Goal: Navigation & Orientation: Find specific page/section

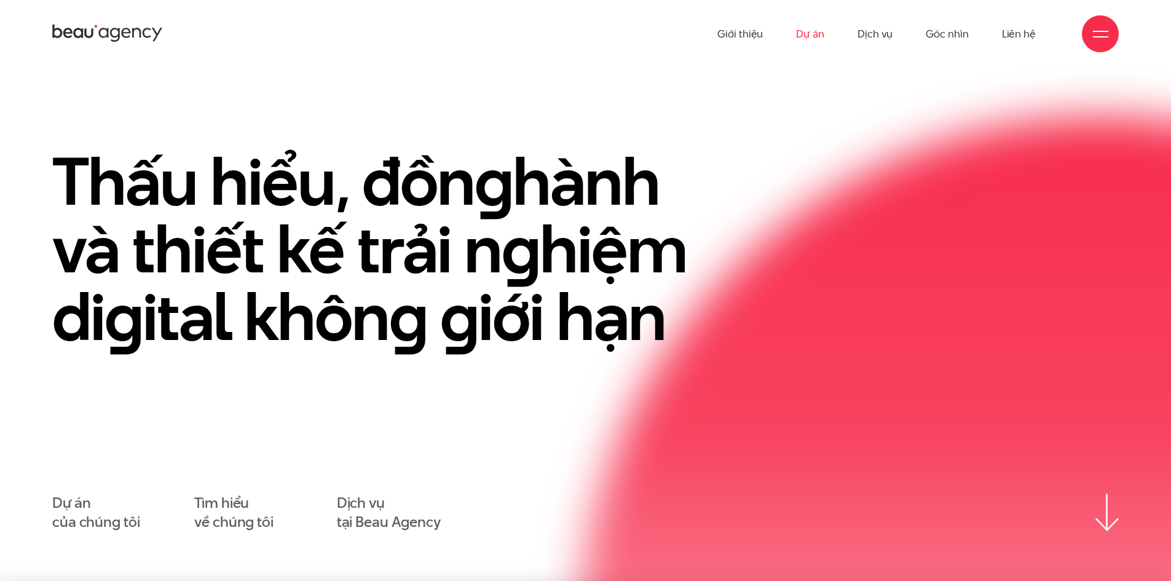
click at [819, 33] on link "Dự án" at bounding box center [810, 34] width 28 height 68
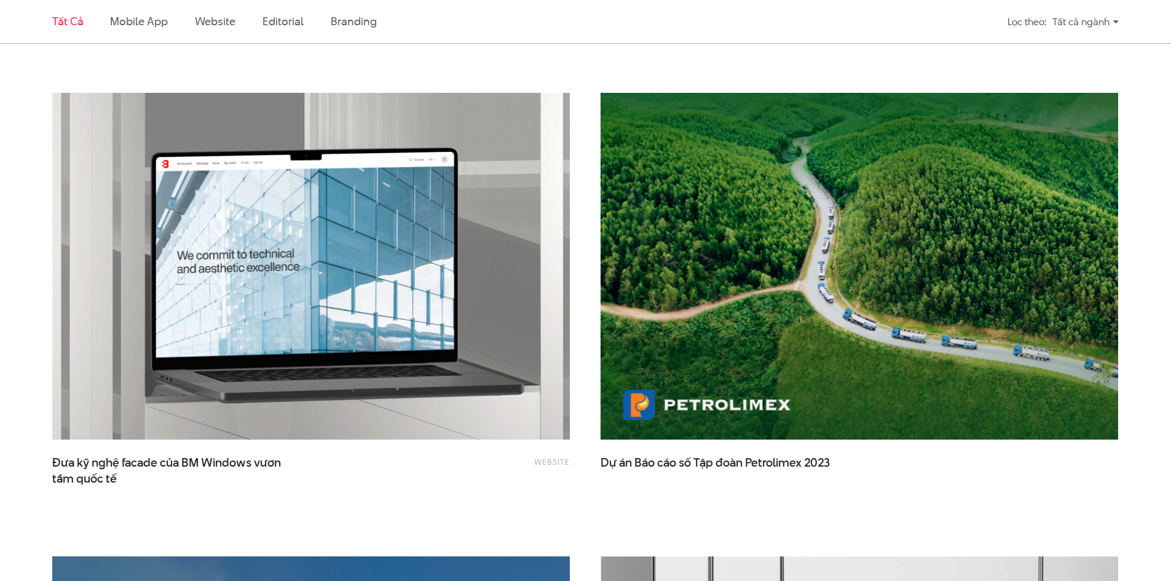
scroll to position [2336, 0]
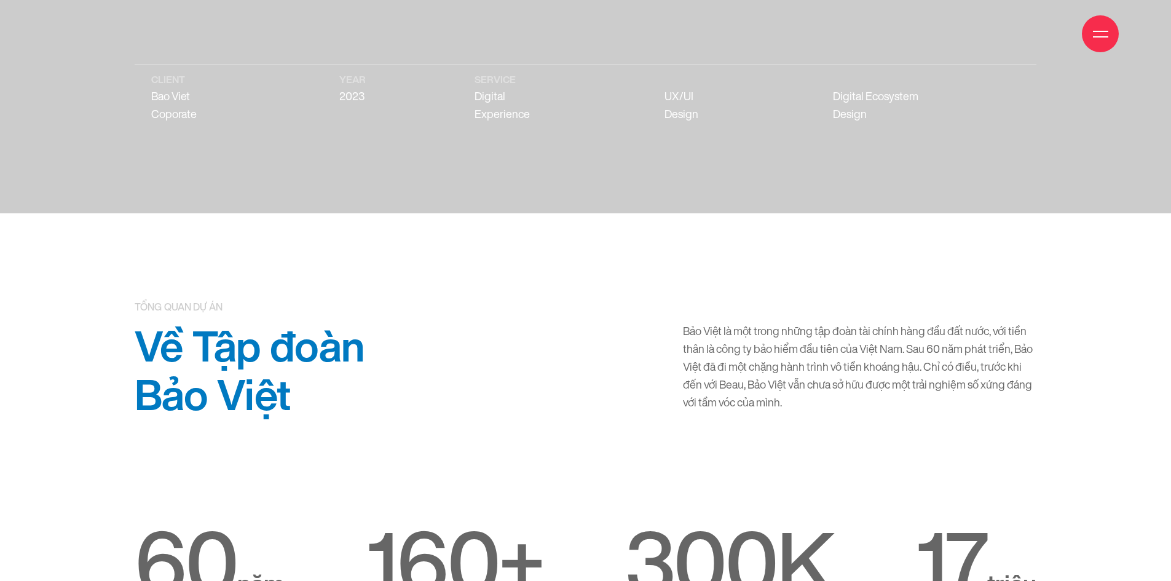
scroll to position [369, 0]
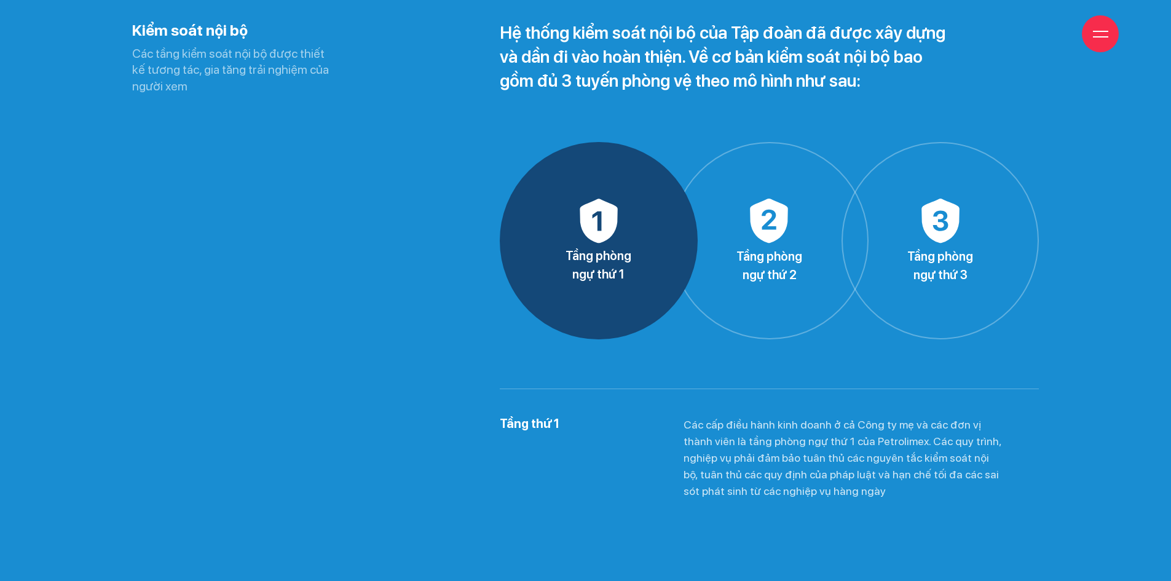
scroll to position [8912, 0]
